Goal: Find specific page/section: Find specific page/section

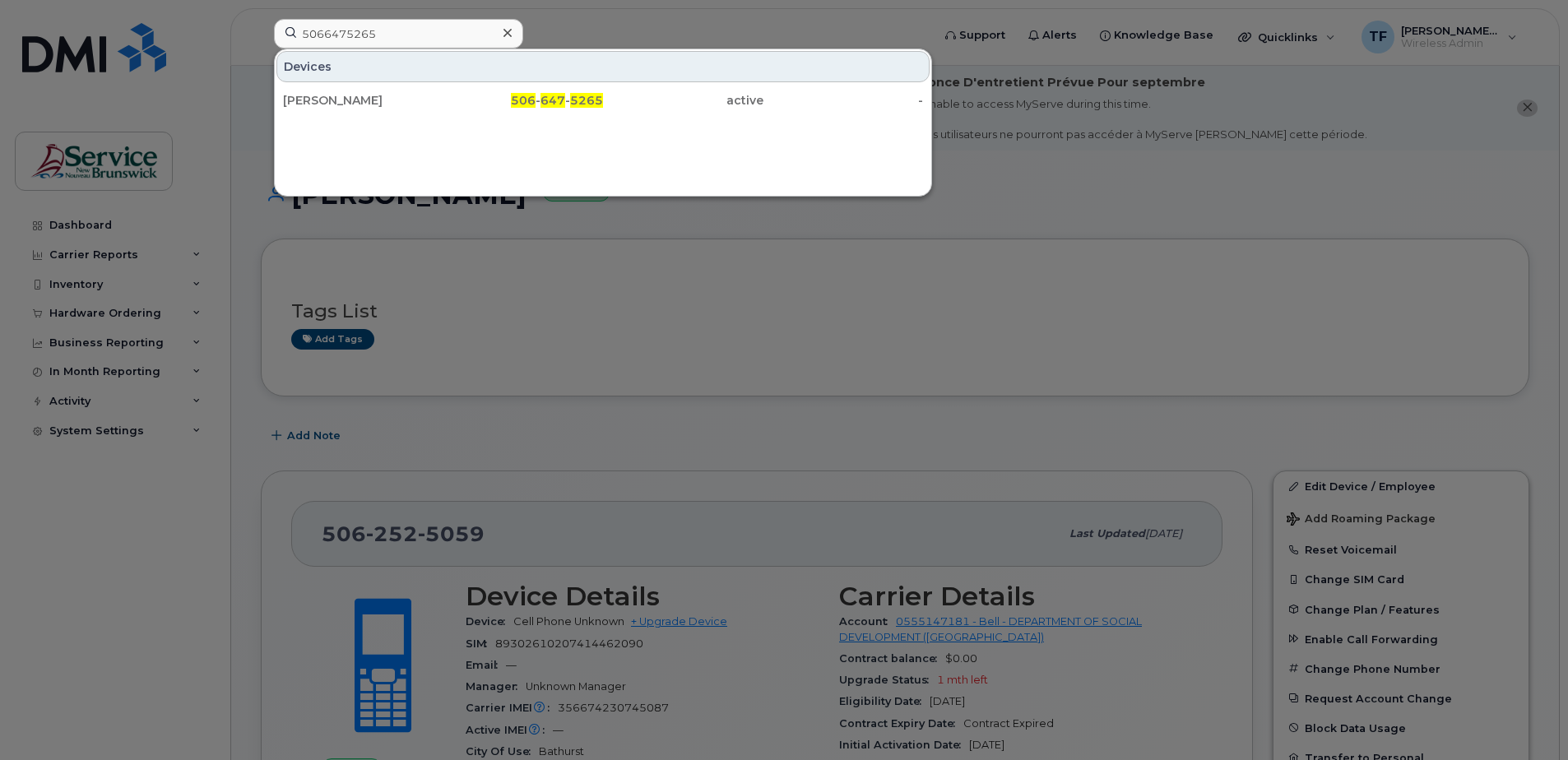
click at [344, 37] on input "5066475265" at bounding box center [398, 33] width 249 height 30
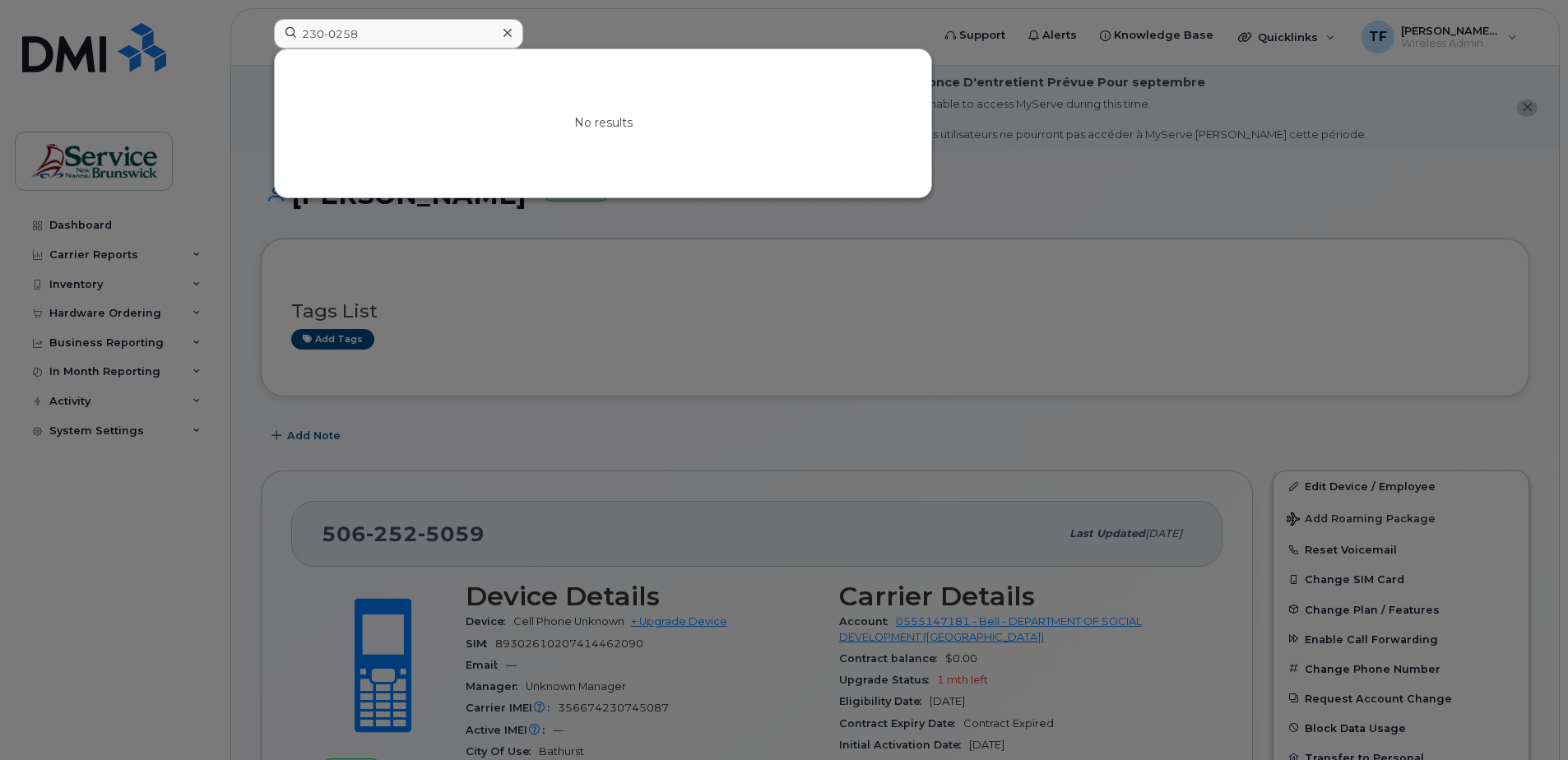
click at [305, 35] on input "230-0258" at bounding box center [398, 33] width 249 height 30
type input "5062300258"
click at [355, 35] on input "5062300258" at bounding box center [398, 33] width 249 height 30
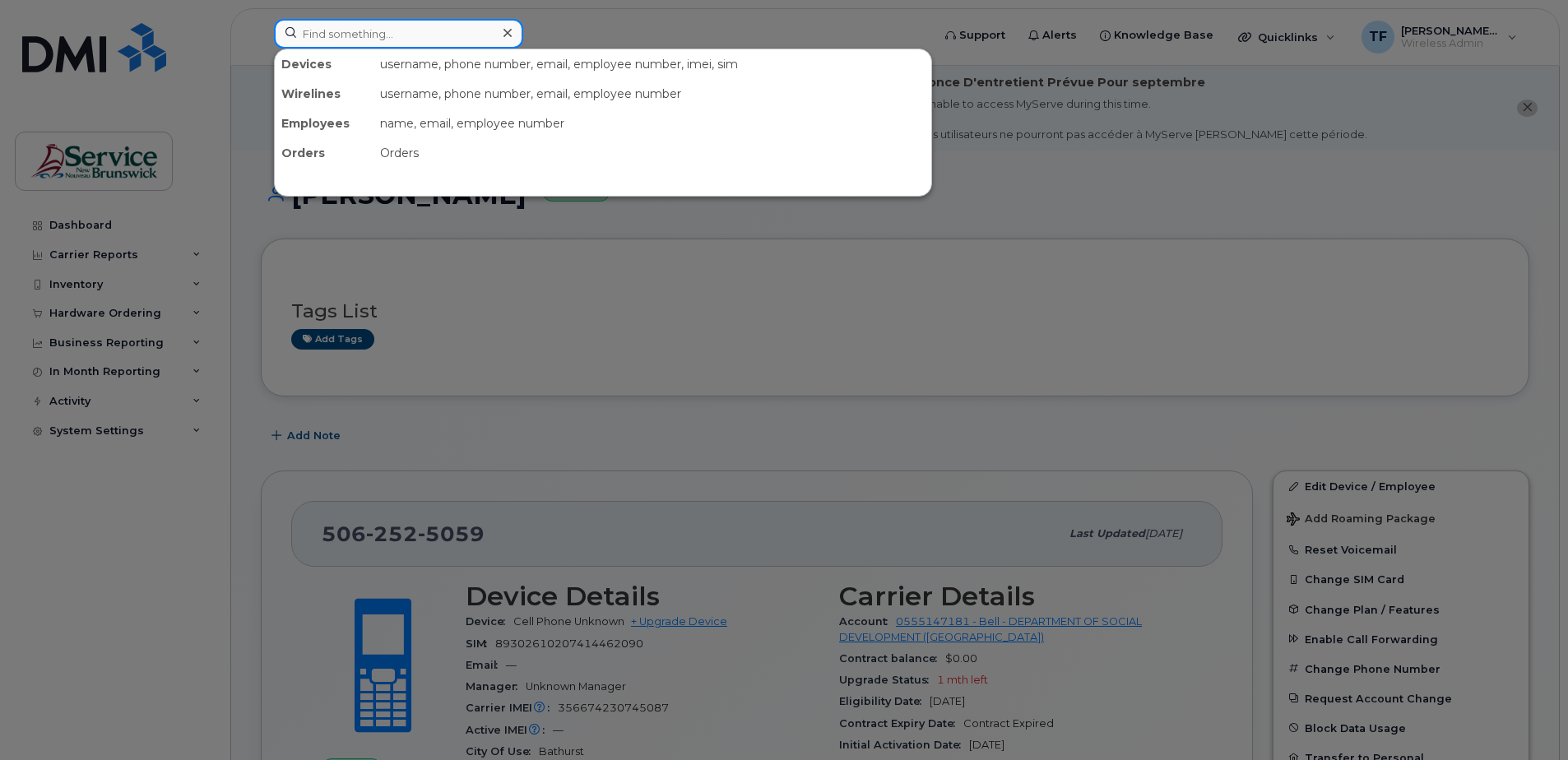
click at [338, 35] on input at bounding box center [398, 33] width 249 height 30
paste input "5062300258"
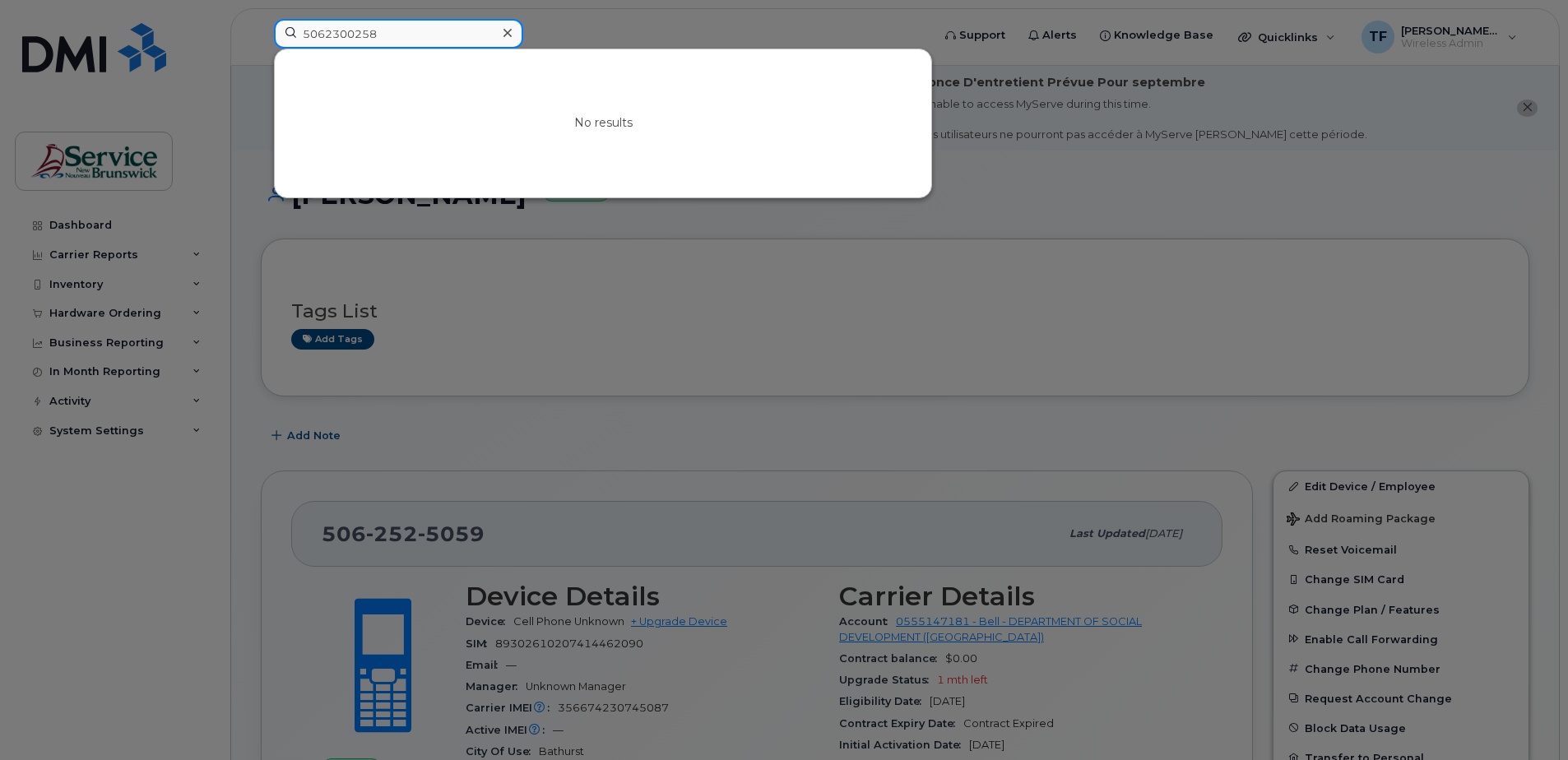
type input "5062300258"
click at [358, 34] on input "5062300258" at bounding box center [398, 33] width 249 height 30
